Goal: Information Seeking & Learning: Learn about a topic

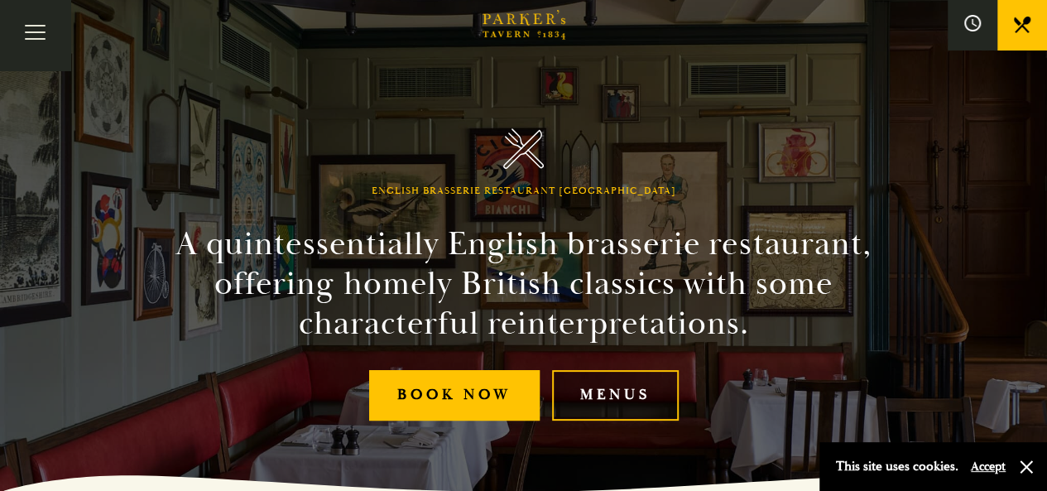
click at [640, 409] on link "Menus" at bounding box center [615, 395] width 127 height 50
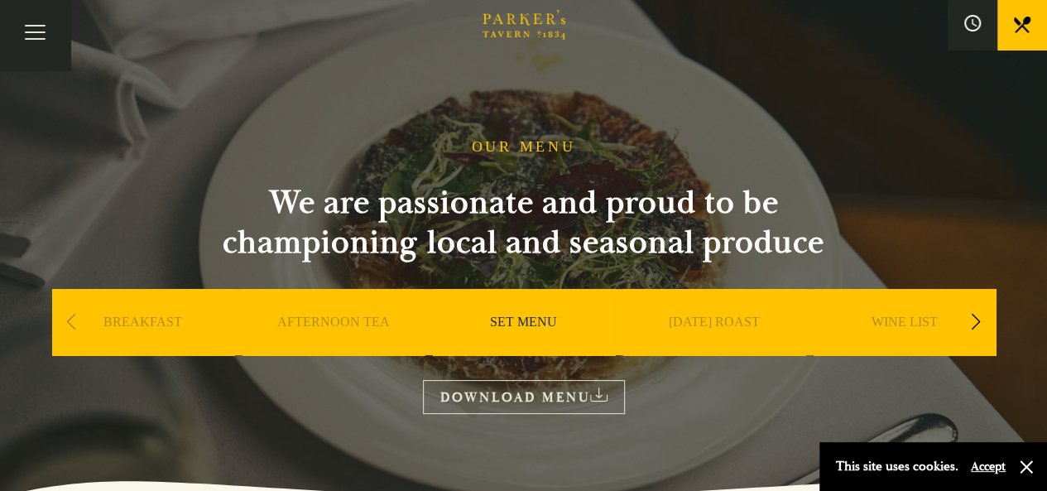
click at [523, 325] on link "SET MENU" at bounding box center [523, 347] width 67 height 66
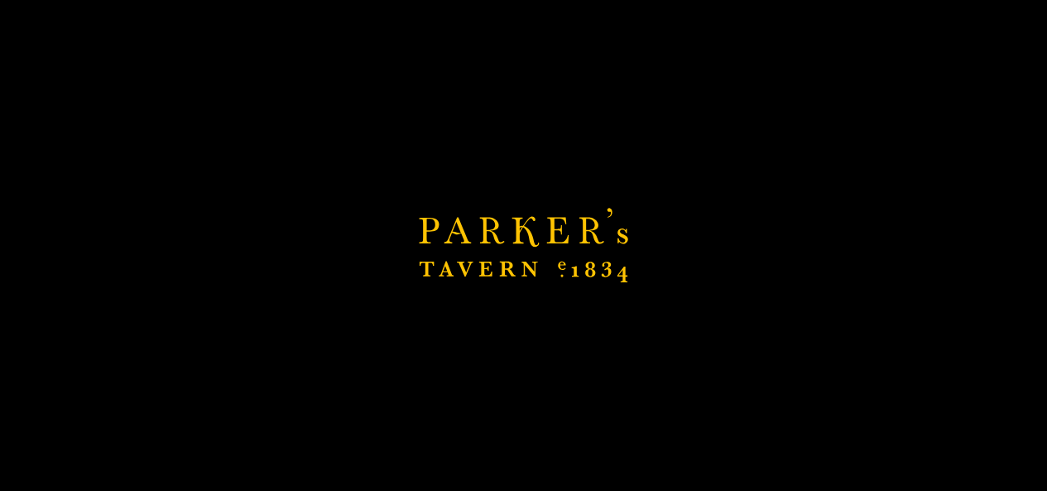
scroll to position [410, 0]
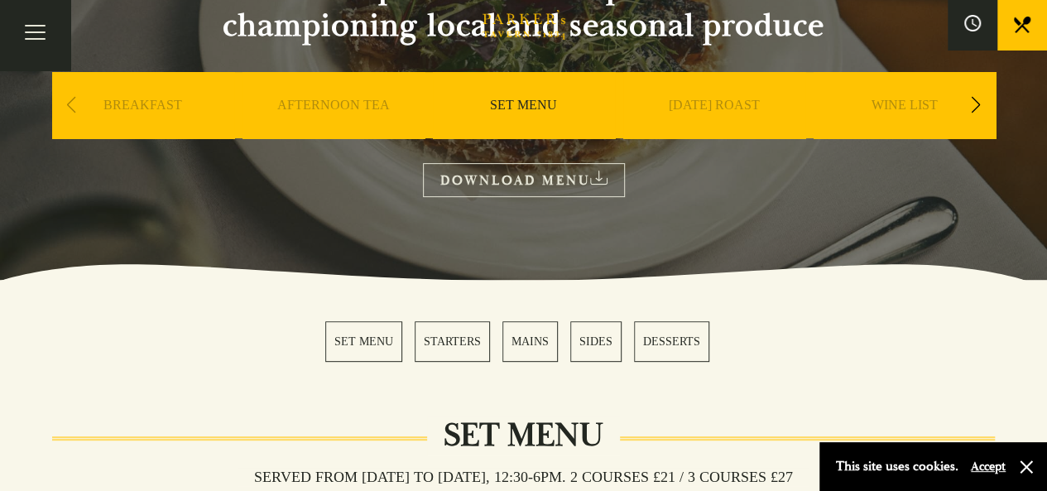
scroll to position [248, 0]
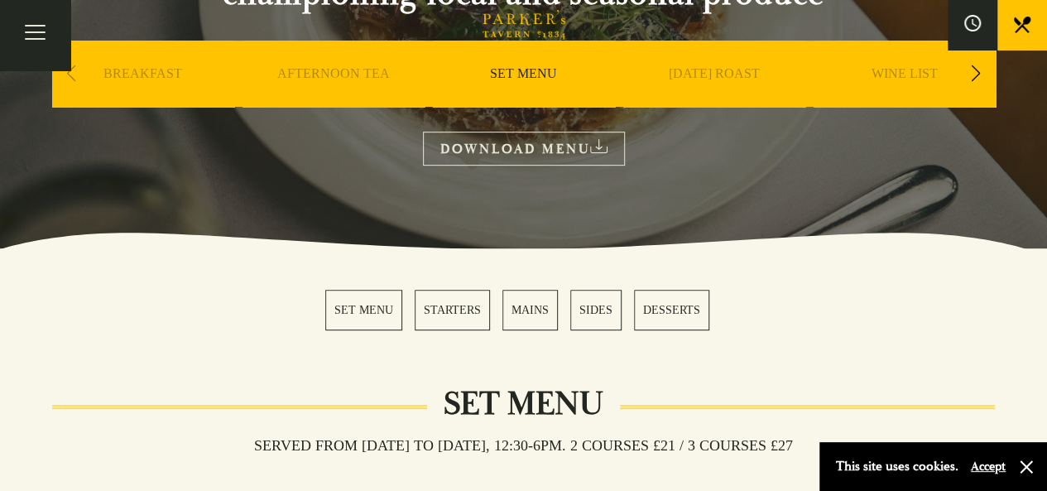
click at [457, 307] on link "STARTERS" at bounding box center [452, 310] width 75 height 41
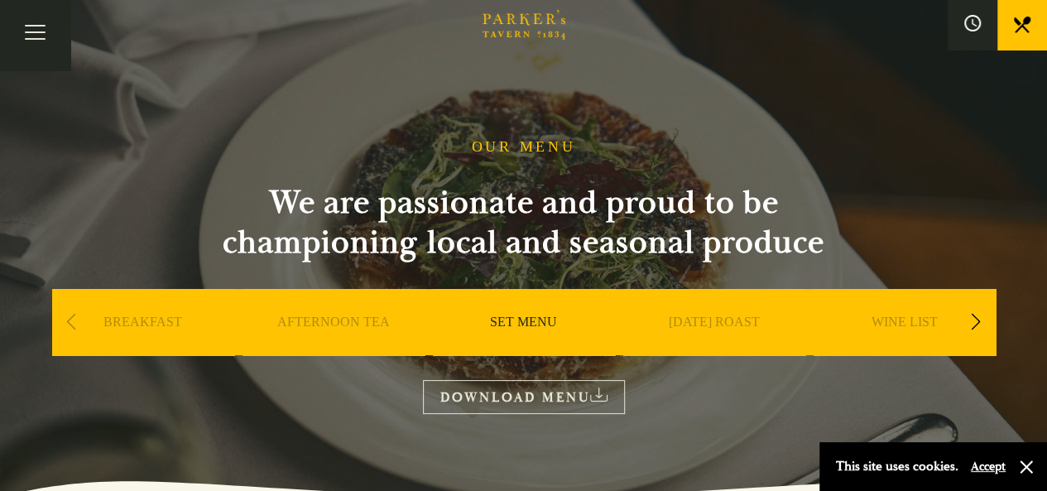
click at [975, 323] on div "Next slide" at bounding box center [976, 322] width 22 height 36
click at [721, 323] on link "A LA CARTE" at bounding box center [713, 347] width 77 height 66
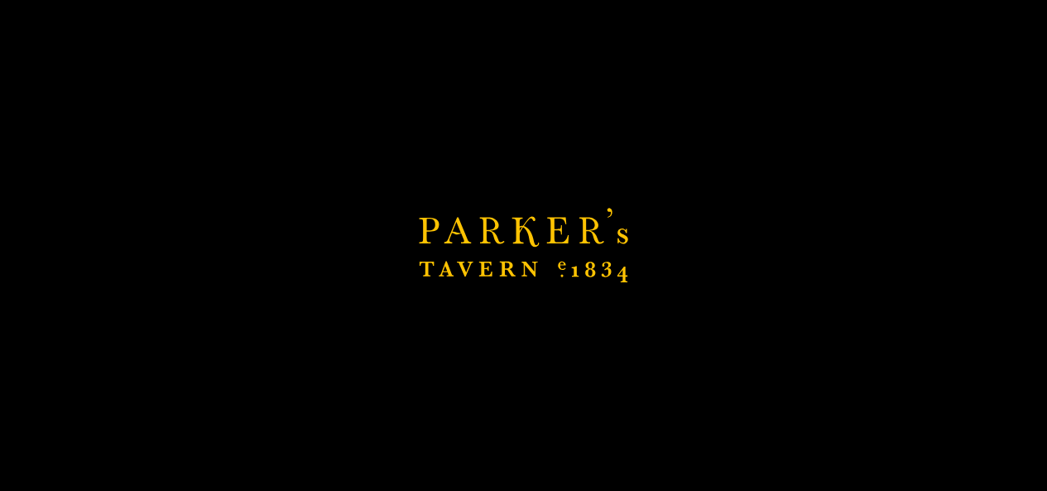
scroll to position [248, 0]
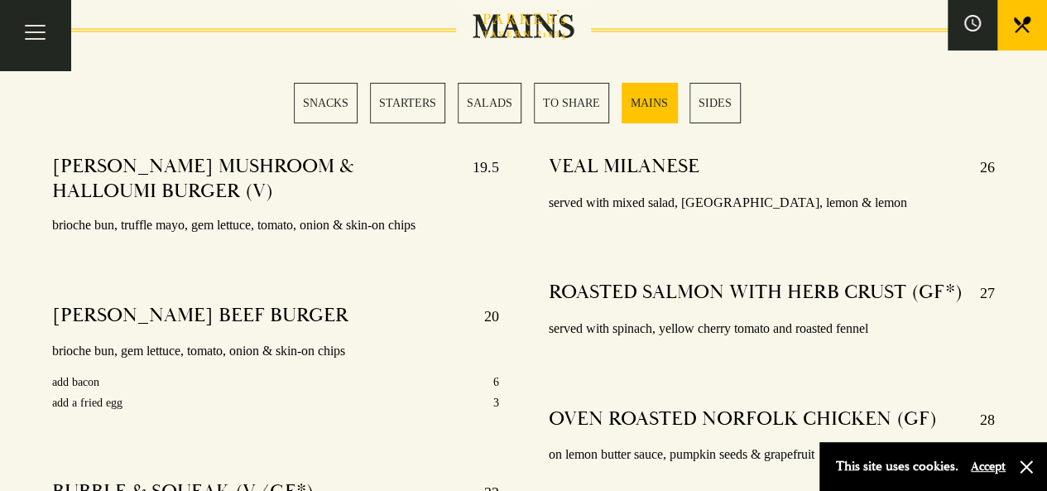
scroll to position [2896, 0]
